Goal: Transaction & Acquisition: Purchase product/service

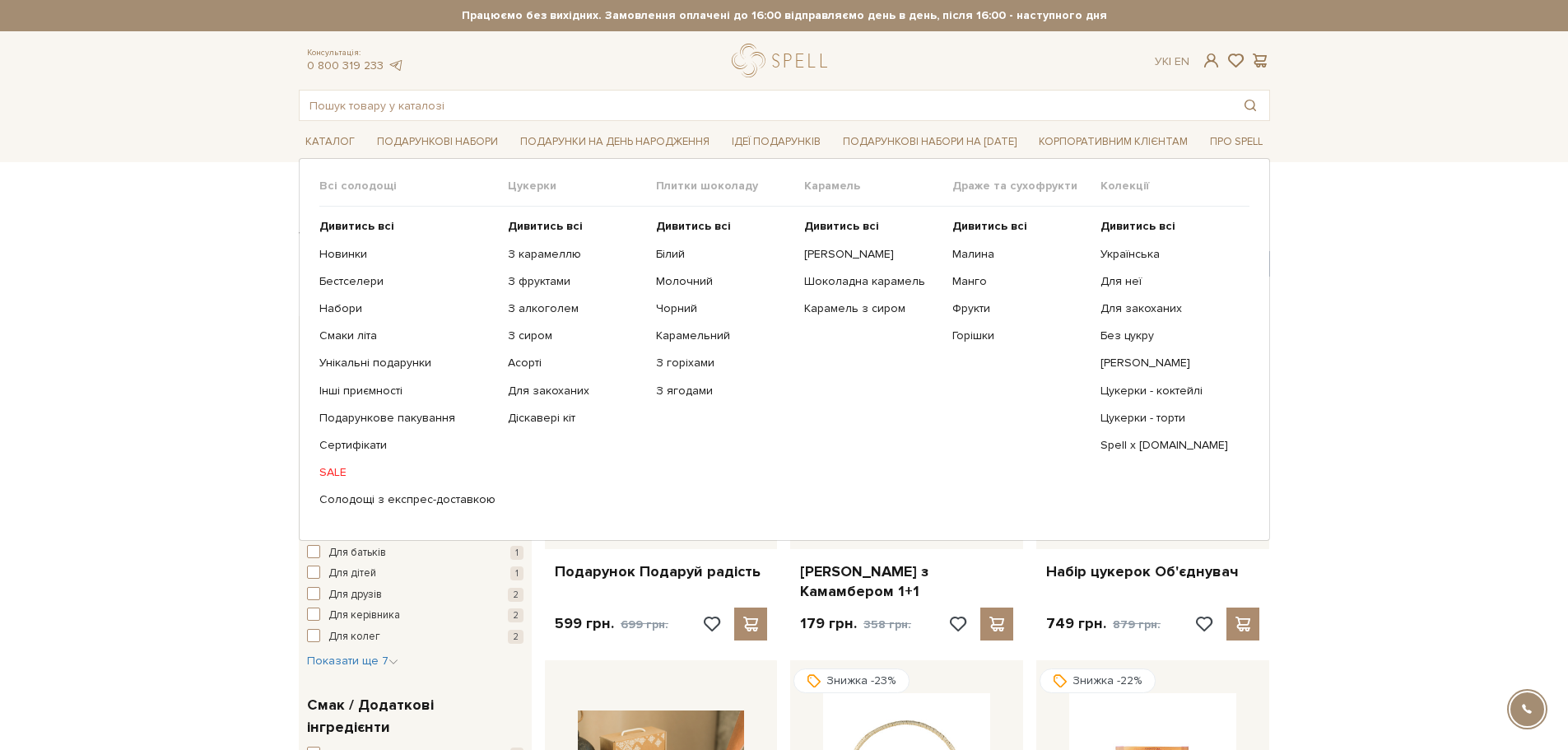
click at [331, 475] on link "SALE" at bounding box center [407, 472] width 176 height 15
